Goal: Check status: Check status

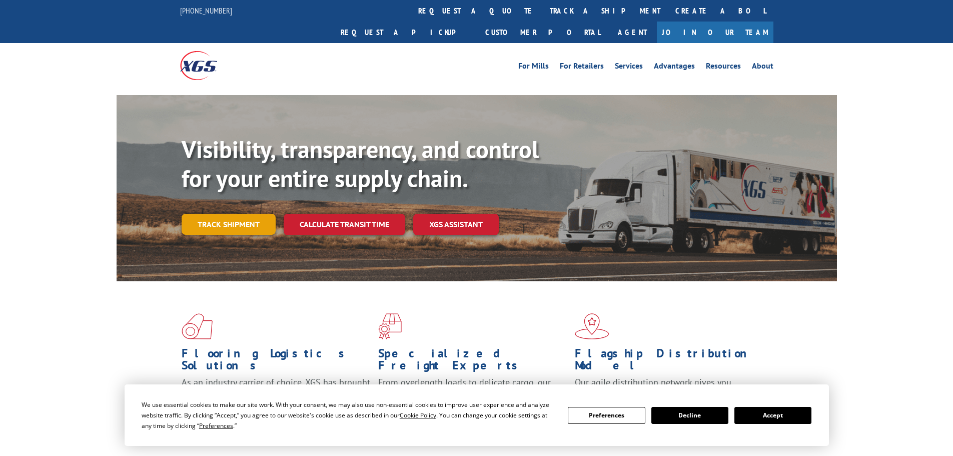
click at [252, 214] on link "Track shipment" at bounding box center [229, 224] width 94 height 21
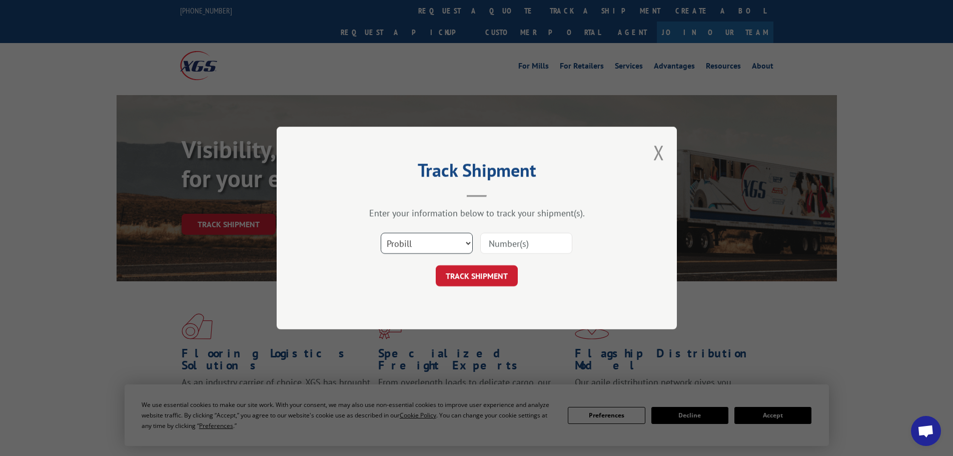
click at [445, 244] on select "Select category... Probill BOL PO" at bounding box center [427, 243] width 92 height 21
select select "bol"
click at [381, 233] on select "Select category... Probill BOL PO" at bounding box center [427, 243] width 92 height 21
click at [499, 244] on input at bounding box center [526, 243] width 92 height 21
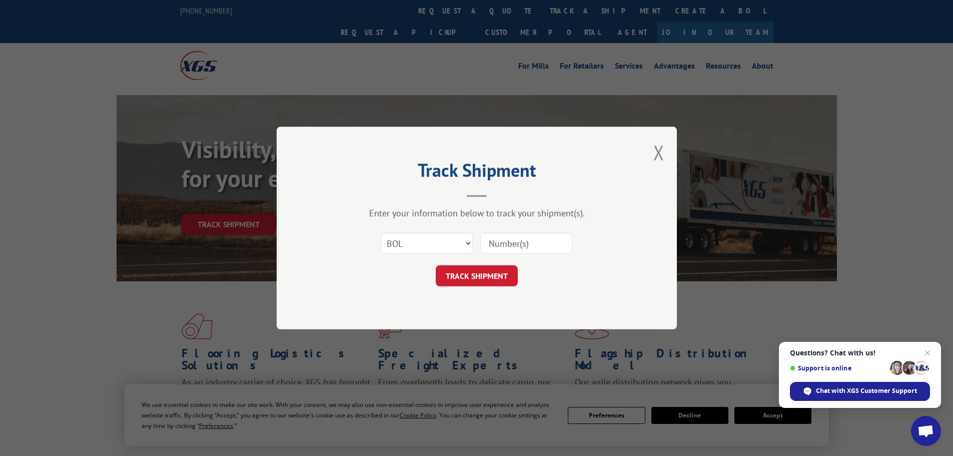
paste input "5530808"
type input "5530808"
click at [476, 277] on button "TRACK SHIPMENT" at bounding box center [477, 275] width 82 height 21
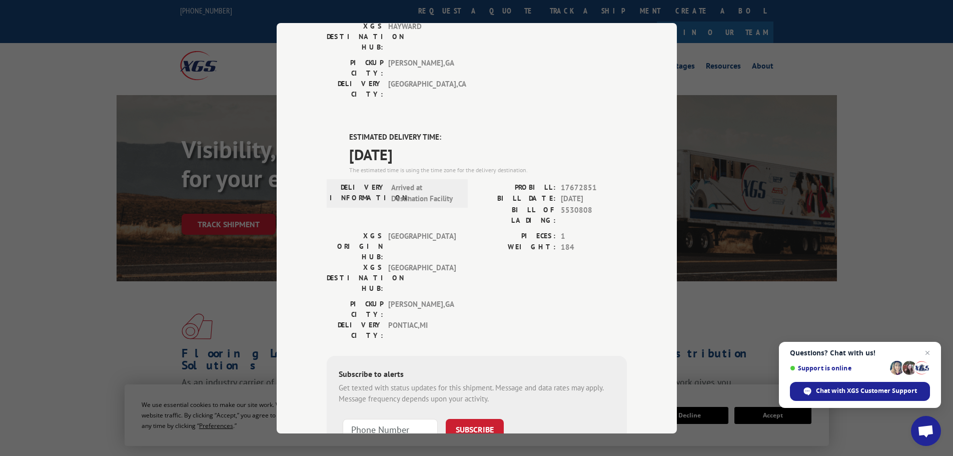
scroll to position [198, 0]
